Goal: Transaction & Acquisition: Purchase product/service

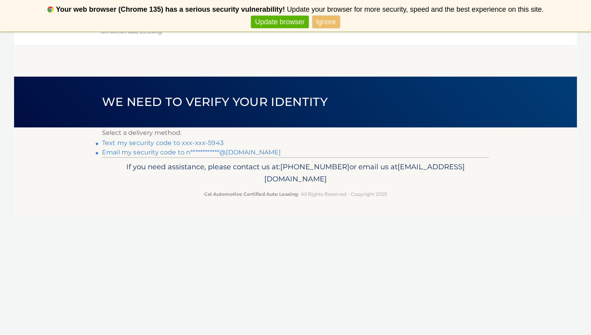
click at [237, 153] on link "**********" at bounding box center [191, 152] width 179 height 7
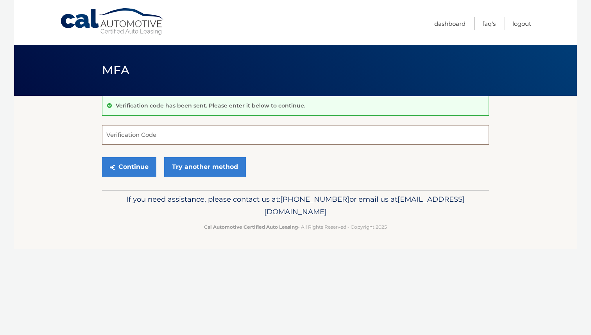
click at [151, 142] on input "Verification Code" at bounding box center [295, 135] width 387 height 20
type input "825737"
click at [132, 166] on button "Continue" at bounding box center [129, 167] width 54 height 20
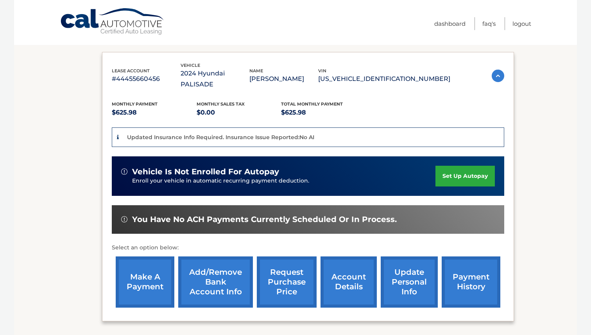
scroll to position [113, 0]
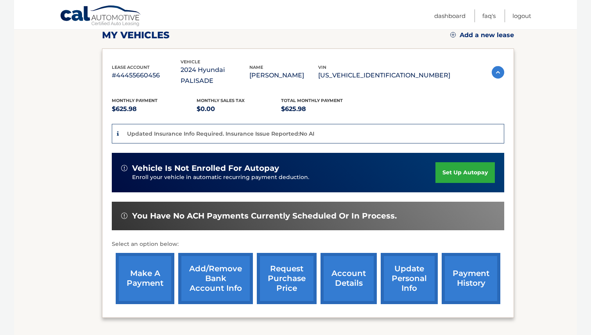
click at [149, 269] on link "make a payment" at bounding box center [145, 278] width 59 height 51
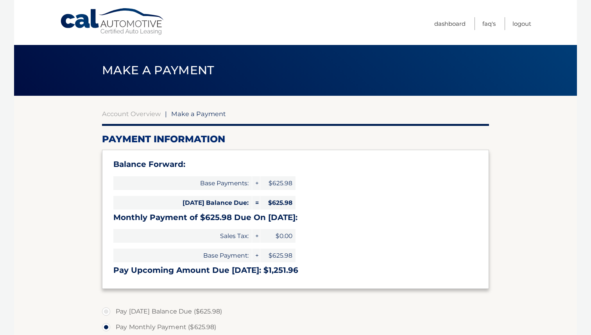
select select "ZjcyYTZkZTQtM2U5MS00NWVmLWIyYjUtMmRjOGE4NmNkZTRh"
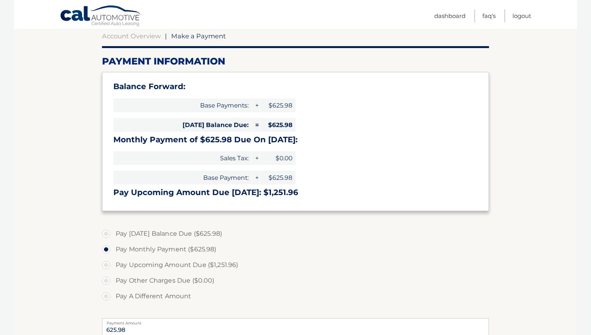
scroll to position [79, 0]
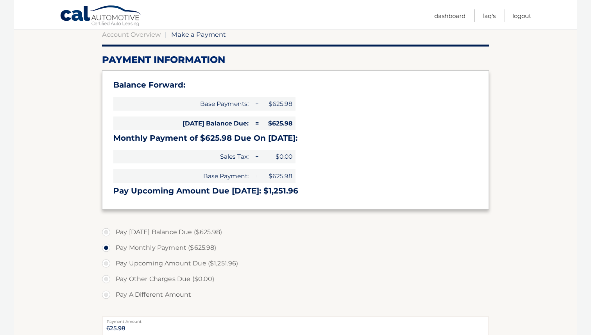
click at [107, 232] on label "Pay [DATE] Balance Due ($625.98)" at bounding box center [295, 233] width 387 height 16
click at [107, 232] on input "Pay [DATE] Balance Due ($625.98)" at bounding box center [109, 231] width 8 height 13
radio input "true"
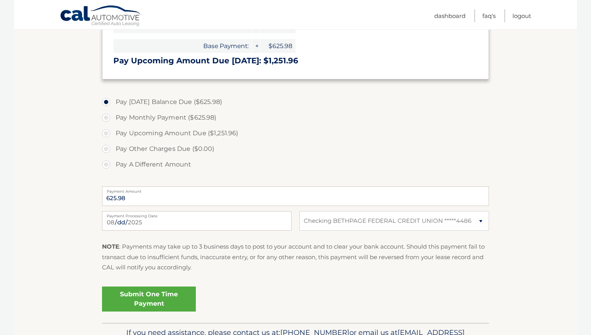
scroll to position [218, 0]
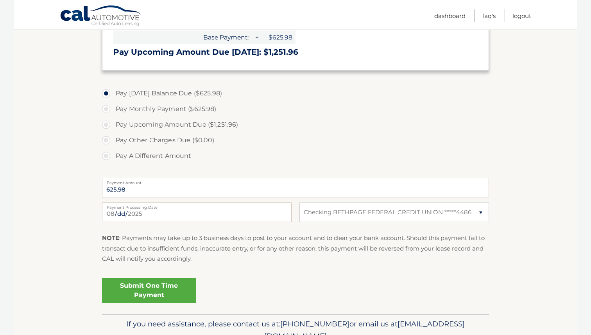
click at [165, 292] on link "Submit One Time Payment" at bounding box center [149, 290] width 94 height 25
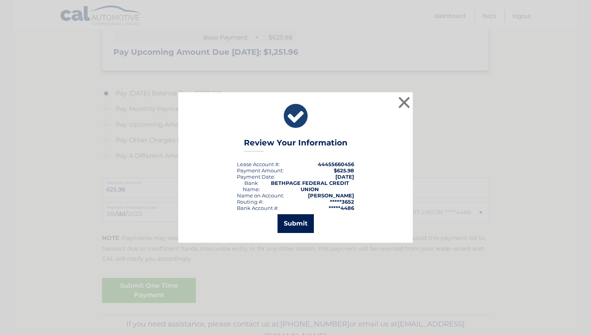
click at [300, 223] on button "Submit" at bounding box center [296, 223] width 36 height 19
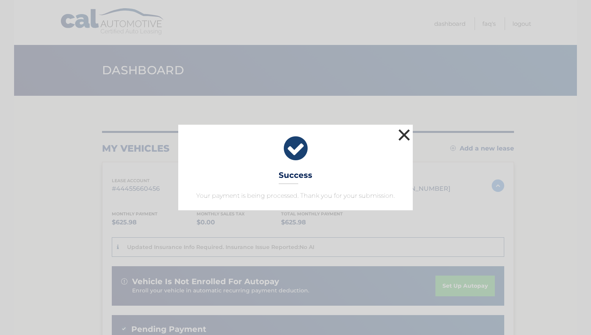
click at [403, 137] on button "×" at bounding box center [405, 135] width 16 height 16
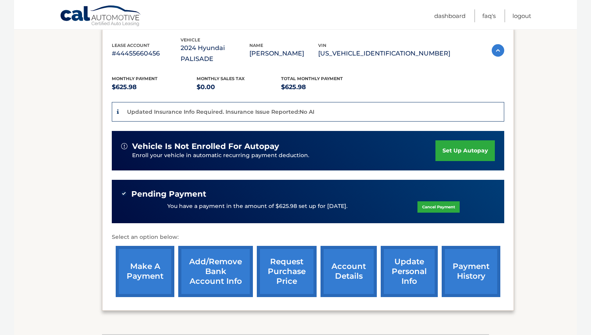
scroll to position [135, 0]
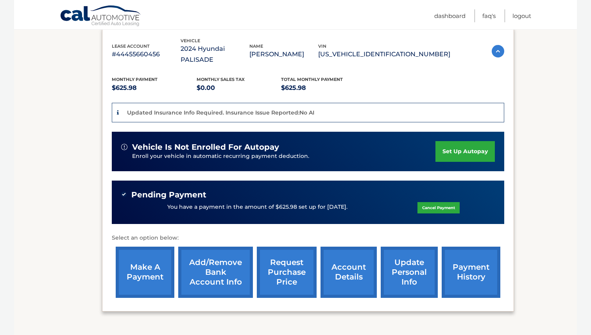
click at [139, 271] on link "make a payment" at bounding box center [145, 272] width 59 height 51
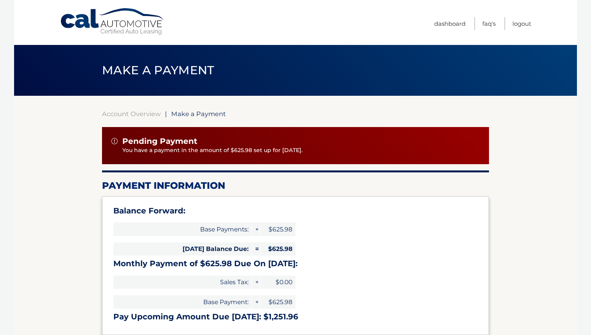
select select "ZjcyYTZkZTQtM2U5MS00NWVmLWIyYjUtMmRjOGE4NmNkZTRh"
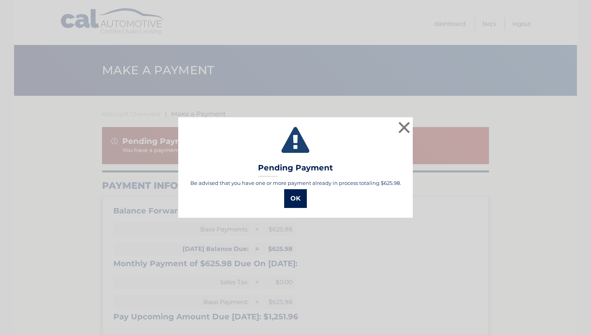
click at [301, 199] on button "OK" at bounding box center [295, 198] width 23 height 19
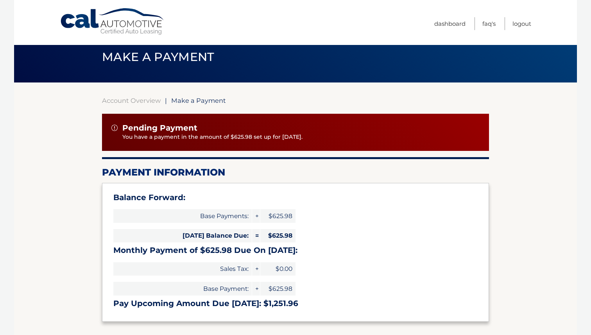
scroll to position [20, 0]
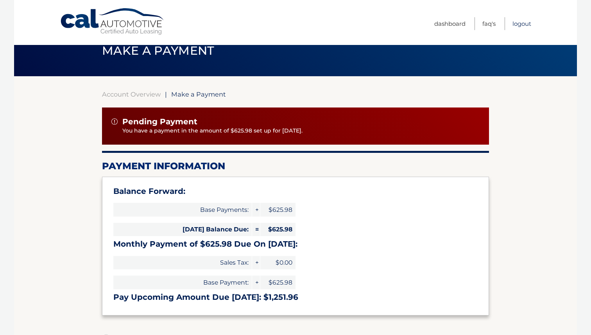
click at [523, 23] on link "Logout" at bounding box center [522, 23] width 19 height 13
